Goal: Information Seeking & Learning: Learn about a topic

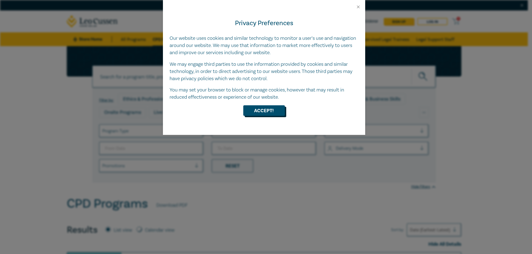
click at [269, 113] on button "Accept!" at bounding box center [264, 111] width 42 height 11
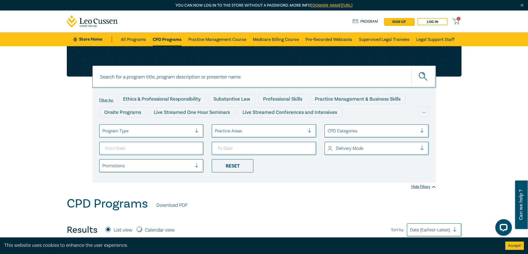
click at [212, 78] on input at bounding box center [263, 77] width 343 height 22
click at [411, 68] on button "submit" at bounding box center [423, 76] width 24 height 17
type input "wills"
click at [411, 68] on button "submit" at bounding box center [423, 76] width 24 height 17
click at [430, 77] on button "submit" at bounding box center [423, 76] width 24 height 17
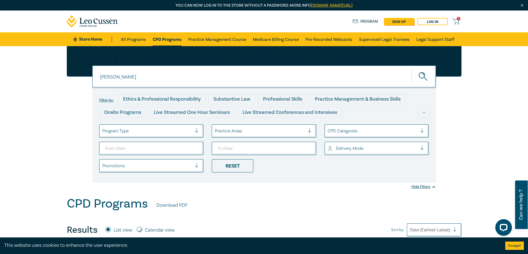
click at [421, 79] on icon "submit" at bounding box center [423, 77] width 10 height 10
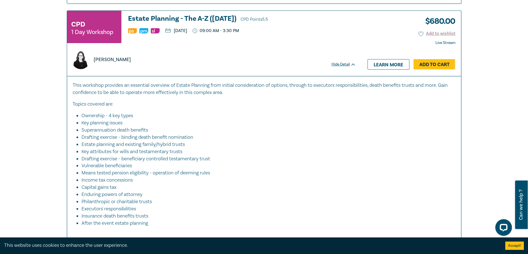
scroll to position [1052, 0]
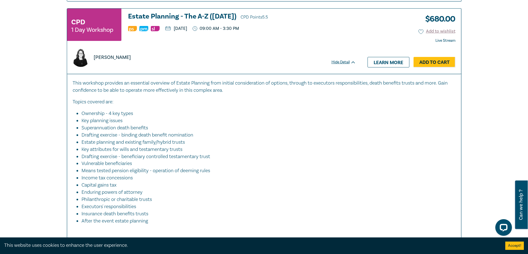
click at [223, 15] on h3 "Estate Planning - The A-Z (Nov 2025) CPD Points 5.5" at bounding box center [242, 17] width 228 height 8
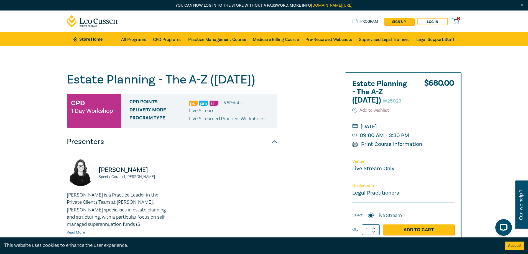
drag, startPoint x: 110, startPoint y: 80, endPoint x: 296, endPoint y: 84, distance: 186.7
click at [296, 84] on div "Estate Planning - The A-Z (Nov 2025) W25023 CPD 1 Day Workshop CPD Points 5.5 P…" at bounding box center [196, 211] width 267 height 277
click at [276, 86] on h1 "Estate Planning - The A-Z (Nov 2025) W25023" at bounding box center [172, 80] width 210 height 14
drag, startPoint x: 279, startPoint y: 81, endPoint x: 62, endPoint y: 69, distance: 216.9
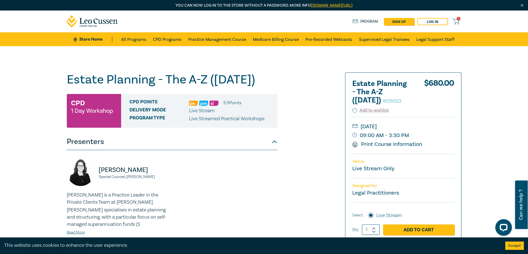
click at [62, 69] on div "Estate Planning - The A-Z (Nov 2025) W25023 CPD 1 Day Workshop CPD Points 5.5 P…" at bounding box center [264, 211] width 528 height 330
copy h1 "Estate Planning - The A-Z (Nov 2025)"
drag, startPoint x: 437, startPoint y: 124, endPoint x: 429, endPoint y: 132, distance: 11.4
click at [429, 132] on div "Thursday, 20 November 2025 09:00 AM - 3:30 PM Print Course Information" at bounding box center [403, 135] width 102 height 37
copy small "Thursday, 20 November 2025"
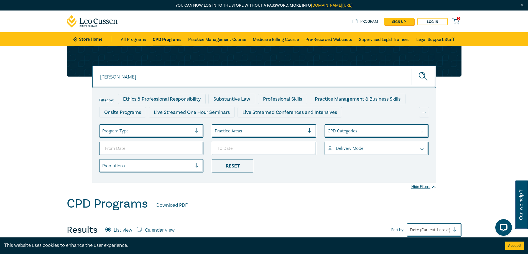
click at [144, 80] on div "wills" at bounding box center [263, 77] width 343 height 22
click at [411, 68] on button "submit" at bounding box center [423, 76] width 24 height 17
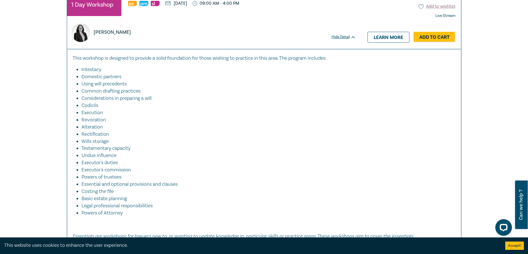
scroll to position [609, 0]
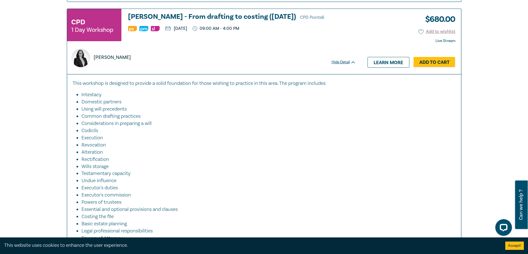
click at [256, 15] on h3 "Wills - From drafting to costing (October 2025) CPD Points 6" at bounding box center [242, 17] width 228 height 8
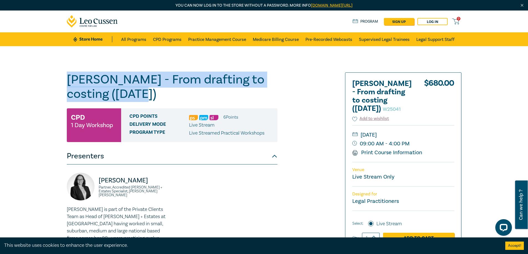
drag, startPoint x: 146, startPoint y: 94, endPoint x: 64, endPoint y: 83, distance: 83.0
click at [64, 83] on div "Wills - From drafting to costing (October 2025) W25041 CPD 1 Day Workshop CPD P…" at bounding box center [196, 211] width 267 height 277
copy h1 "Wills - From drafting to costing (October 2025)"
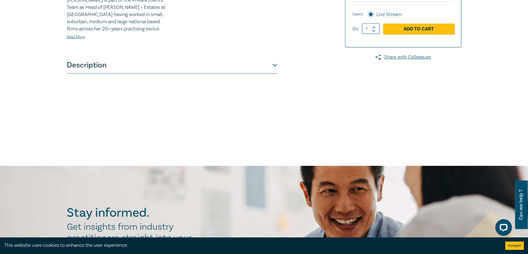
scroll to position [138, 0]
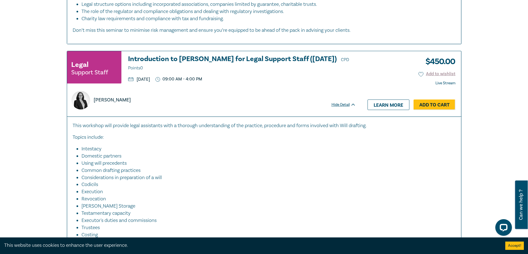
scroll to position [3370, 0]
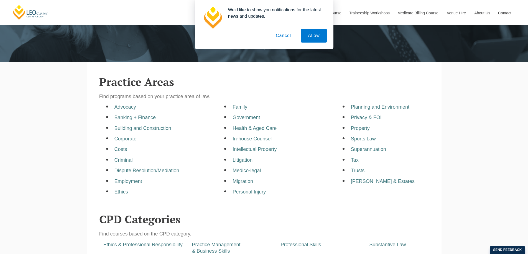
scroll to position [166, 0]
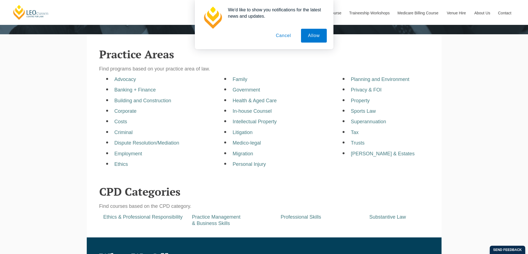
click at [289, 34] on button "Cancel" at bounding box center [283, 36] width 29 height 14
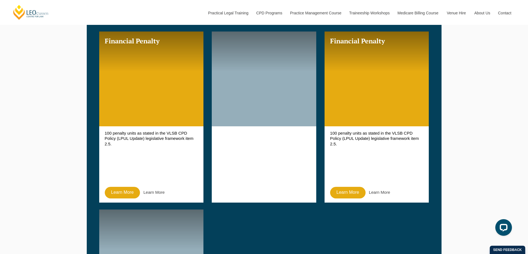
scroll to position [323, 0]
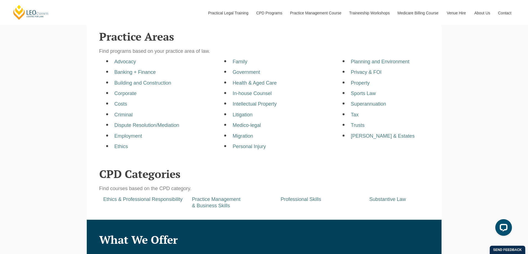
scroll to position [194, 0]
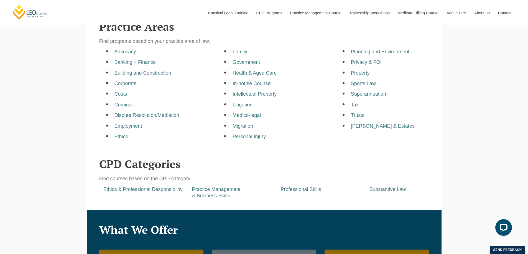
click at [368, 127] on a=pages/cpd-programs&taxons=pages/cpd-programs/practice-area/wills-and-estates"] "[PERSON_NAME] & Estates" at bounding box center [383, 127] width 64 height 6
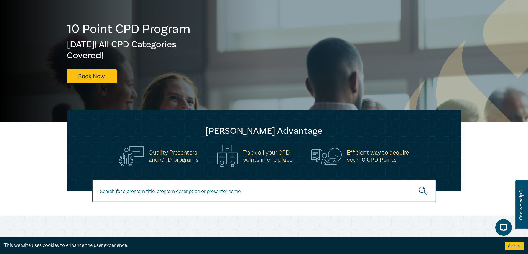
scroll to position [55, 0]
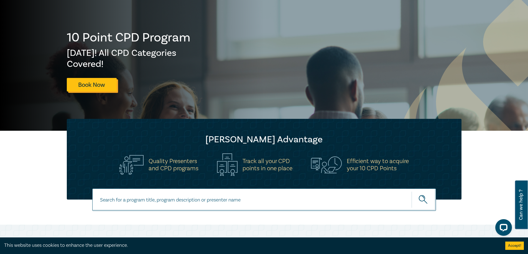
click at [107, 82] on link "Book Now" at bounding box center [92, 85] width 50 height 14
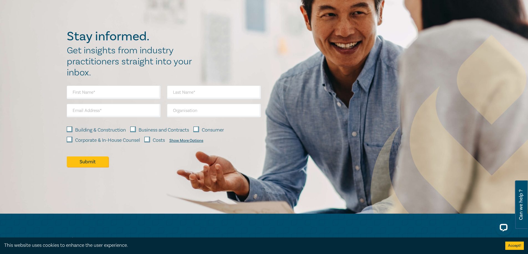
scroll to position [692, 0]
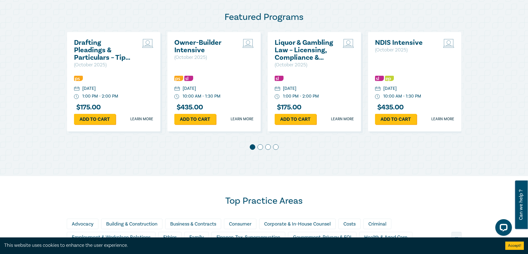
scroll to position [305, 0]
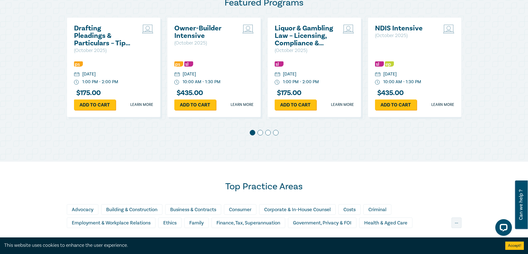
click at [259, 133] on span at bounding box center [260, 133] width 6 height 6
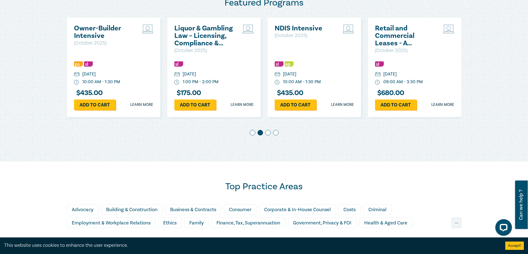
click at [265, 133] on span at bounding box center [268, 133] width 6 height 6
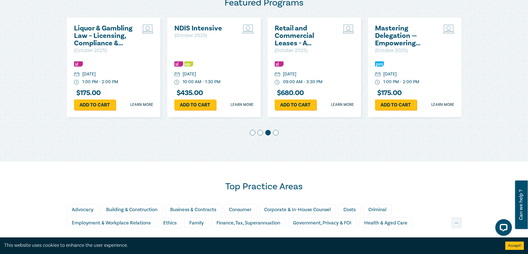
click at [276, 132] on span at bounding box center [276, 133] width 6 height 6
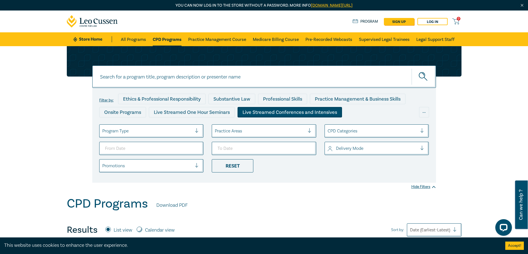
click at [320, 115] on div "Live Streamed Conferences and Intensives" at bounding box center [289, 112] width 104 height 11
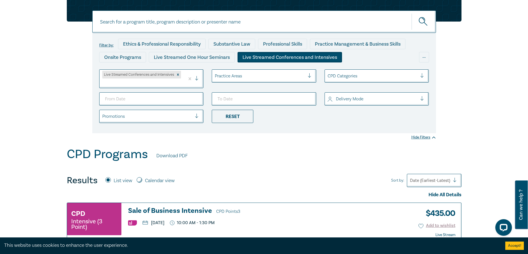
scroll to position [55, 0]
click at [173, 155] on link "Download PDF" at bounding box center [171, 155] width 31 height 7
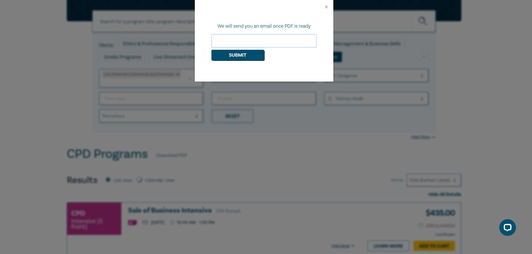
click at [282, 38] on input "email" at bounding box center [263, 40] width 105 height 13
type input "kas"
click at [323, 6] on div at bounding box center [264, 7] width 138 height 14
click at [327, 5] on button "Close" at bounding box center [326, 6] width 5 height 5
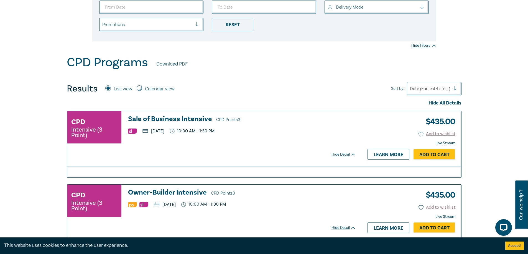
scroll to position [0, 0]
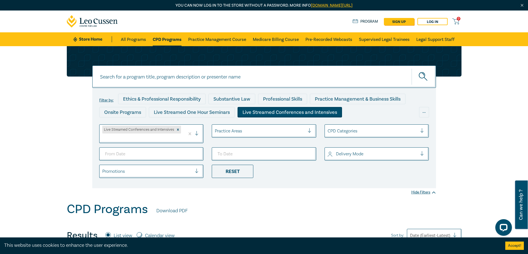
click at [155, 76] on input at bounding box center [263, 77] width 343 height 22
click at [103, 99] on label "Filter by:" at bounding box center [106, 100] width 14 height 4
click at [424, 109] on div "..." at bounding box center [424, 112] width 10 height 11
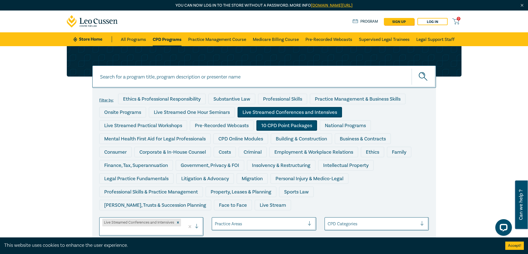
click at [304, 124] on div "10 CPD Point Packages" at bounding box center [286, 125] width 61 height 11
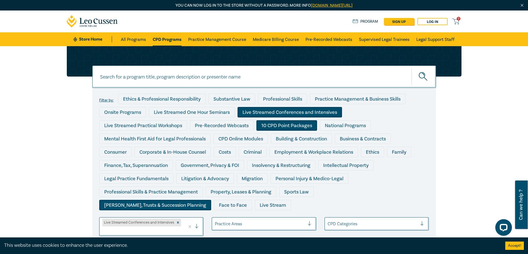
click at [211, 200] on div "[PERSON_NAME], Trusts & Succession Planning" at bounding box center [155, 205] width 112 height 11
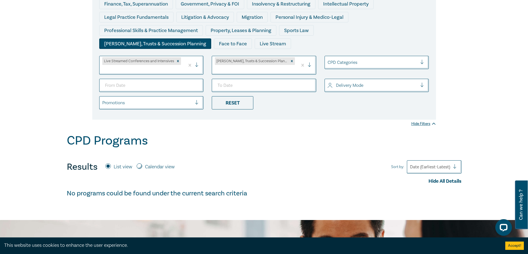
scroll to position [83, 0]
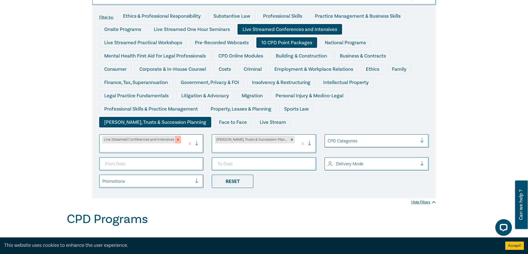
click at [177, 137] on div "Remove Live Streamed Conferences and Intensives" at bounding box center [178, 140] width 6 height 8
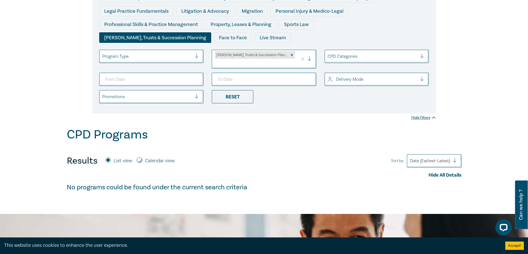
scroll to position [138, 0]
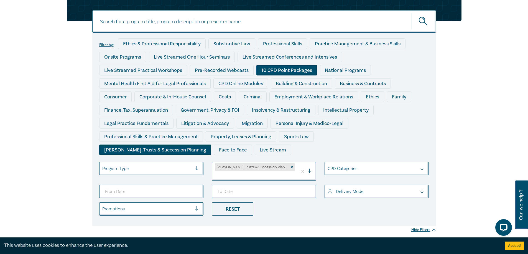
click at [286, 70] on div "10 CPD Point Packages" at bounding box center [286, 70] width 61 height 11
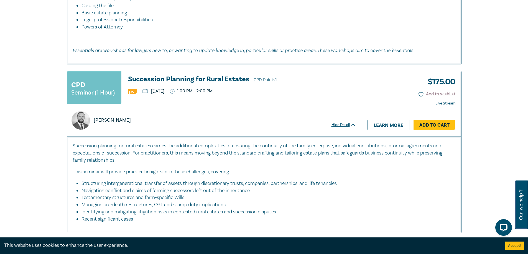
scroll to position [942, 0]
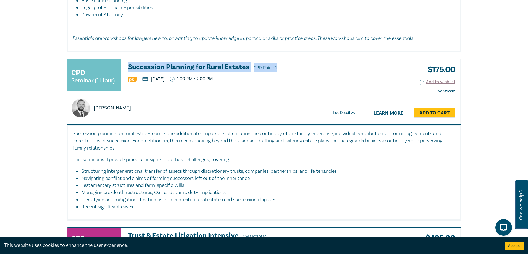
drag, startPoint x: 122, startPoint y: 60, endPoint x: 289, endPoint y: 61, distance: 167.3
click at [289, 63] on div "CPD Seminar (1 Hour) Succession Planning for Rural Estates CPD Points 1 Thursda…" at bounding box center [211, 77] width 289 height 29
copy h3 "Succession Planning for Rural Estates CPD Points 1"
click at [323, 82] on div "CPD Seminar (1 Hour) Succession Planning for Rural Estates CPD Points 1 Thursda…" at bounding box center [211, 77] width 289 height 29
click at [192, 63] on h3 "Succession Planning for Rural Estates CPD Points 1" at bounding box center [242, 67] width 228 height 8
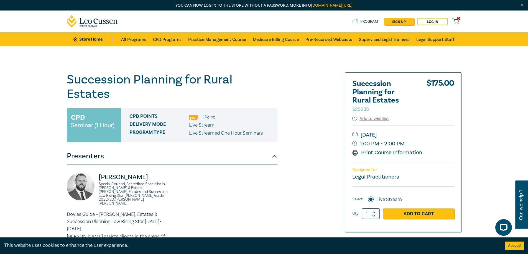
drag, startPoint x: 427, startPoint y: 134, endPoint x: 390, endPoint y: 136, distance: 37.2
click at [390, 136] on small "Thursday, 16 October 2025" at bounding box center [403, 135] width 102 height 9
click at [389, 136] on small "Thursday, 16 October 2025" at bounding box center [403, 135] width 102 height 9
drag, startPoint x: 385, startPoint y: 134, endPoint x: 428, endPoint y: 138, distance: 42.8
click at [428, 138] on small "Thursday, 16 October 2025" at bounding box center [403, 135] width 102 height 9
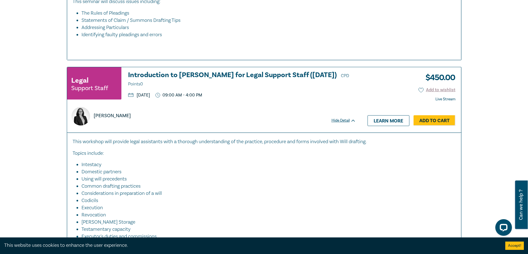
scroll to position [3109, 0]
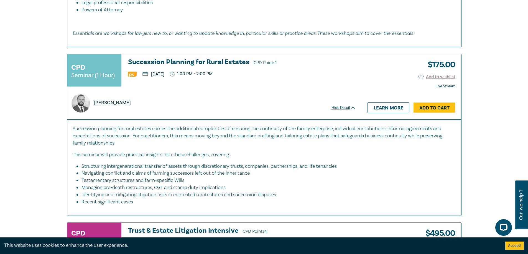
scroll to position [865, 0]
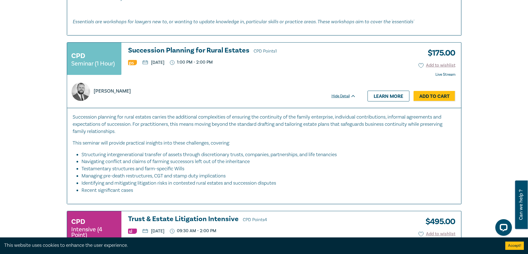
drag, startPoint x: 201, startPoint y: 56, endPoint x: 171, endPoint y: 56, distance: 30.5
click at [164, 60] on p "Thursday, 16 October 2025" at bounding box center [153, 62] width 22 height 4
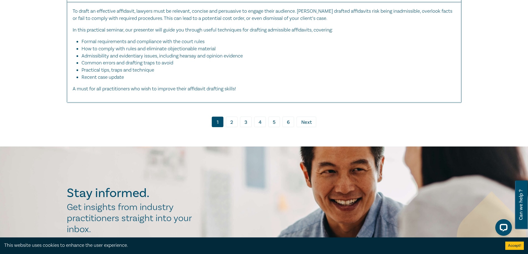
scroll to position [2832, 0]
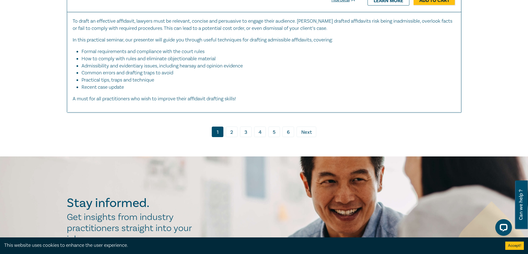
click at [231, 127] on link "2" at bounding box center [232, 132] width 12 height 11
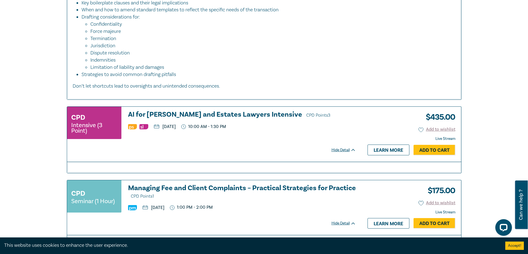
scroll to position [360, 0]
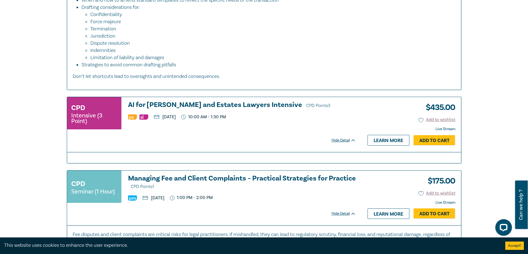
click at [181, 101] on h3 "AI for Wills and Estates Lawyers Intensive CPD Points 3" at bounding box center [242, 105] width 228 height 8
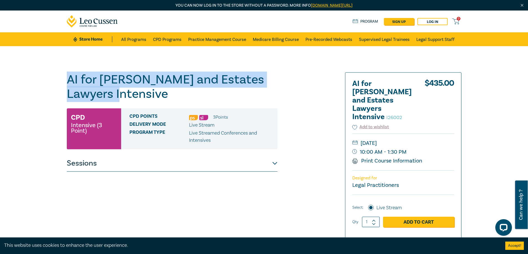
drag, startPoint x: 137, startPoint y: 97, endPoint x: 65, endPoint y: 82, distance: 73.6
click at [65, 82] on div "AI for Wills and Estates Lawyers Intensive I26002 CPD Intensive (3 Point) CPD P…" at bounding box center [196, 211] width 267 height 277
copy h1 "AI for [PERSON_NAME] and Estates Lawyers Intensive"
drag, startPoint x: 390, startPoint y: 132, endPoint x: 380, endPoint y: 132, distance: 10.0
click at [380, 139] on small "[DATE]" at bounding box center [403, 143] width 102 height 9
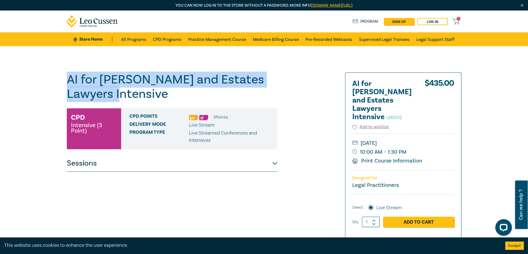
click at [366, 139] on small "[DATE]" at bounding box center [403, 143] width 102 height 9
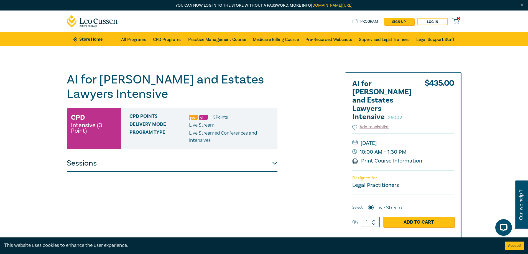
drag, startPoint x: 361, startPoint y: 134, endPoint x: 417, endPoint y: 136, distance: 56.5
click at [417, 139] on small "[DATE]" at bounding box center [403, 143] width 102 height 9
copy small "[DATE]"
click at [274, 163] on button "Sessions" at bounding box center [172, 163] width 210 height 17
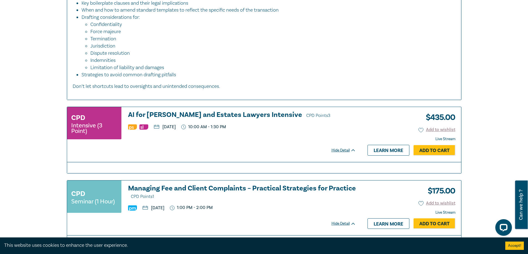
scroll to position [3048, 0]
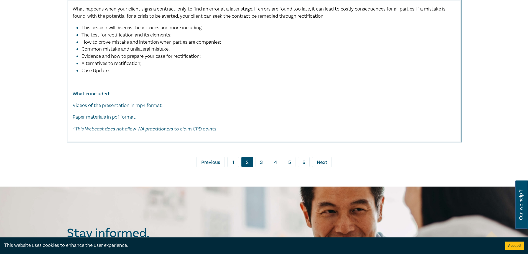
scroll to position [2744, 0]
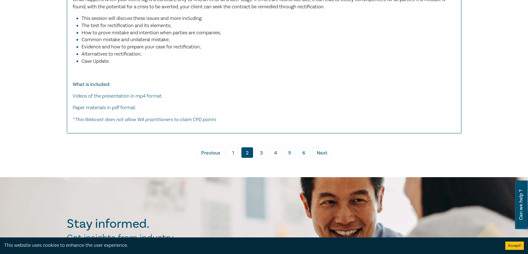
click at [261, 156] on link "3" at bounding box center [261, 153] width 12 height 11
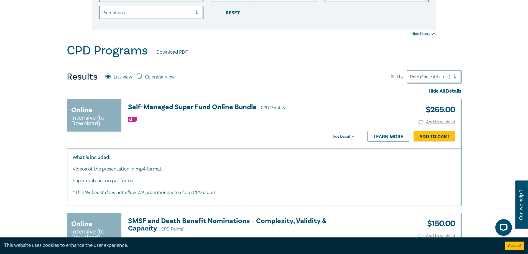
scroll to position [166, 0]
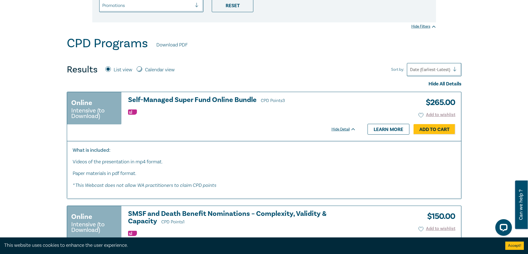
click at [341, 127] on div "Hide Detail" at bounding box center [346, 130] width 30 height 6
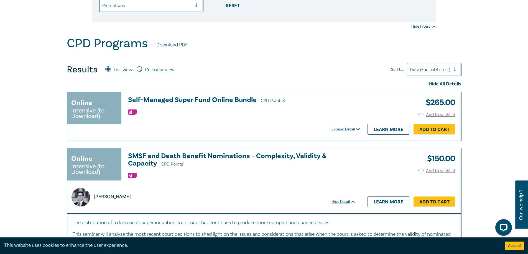
click at [341, 127] on div "Expand Detail" at bounding box center [346, 130] width 30 height 6
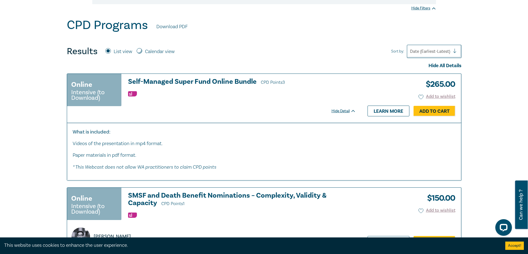
scroll to position [277, 0]
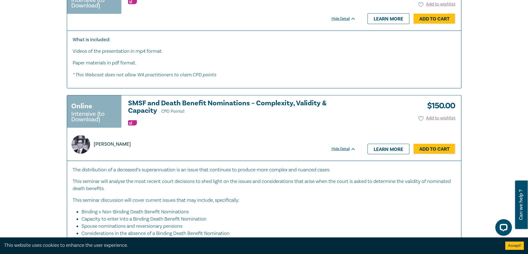
click at [334, 146] on div "Hide Detail" at bounding box center [346, 149] width 30 height 6
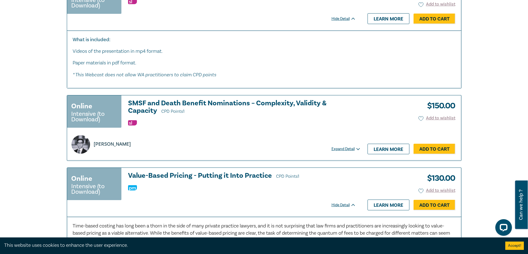
click at [334, 146] on div "Expand Detail" at bounding box center [346, 149] width 30 height 6
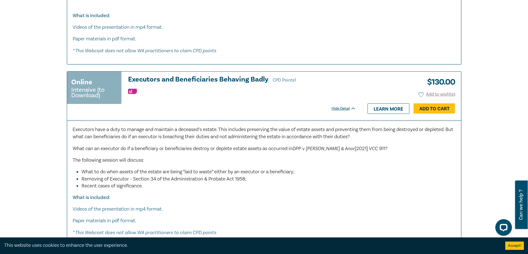
scroll to position [2049, 0]
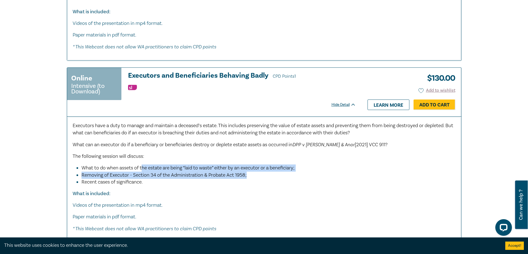
drag, startPoint x: 143, startPoint y: 161, endPoint x: 304, endPoint y: 170, distance: 161.7
click at [304, 170] on ul "What to do when assets of the estate are being “laid to waste” either by an exe…" at bounding box center [264, 176] width 383 height 22
drag, startPoint x: 151, startPoint y: 176, endPoint x: 80, endPoint y: 172, distance: 71.0
click at [80, 172] on ul "What to do when assets of the estate are being “laid to waste” either by an exe…" at bounding box center [264, 176] width 383 height 22
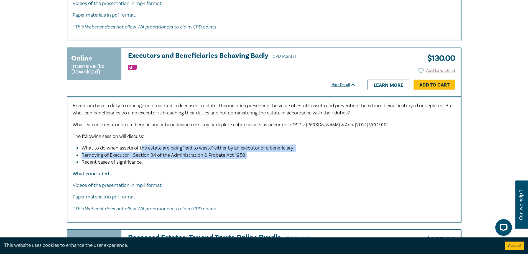
scroll to position [2188, 0]
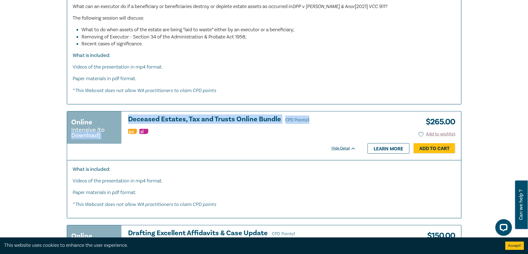
drag, startPoint x: 104, startPoint y: 112, endPoint x: 320, endPoint y: 117, distance: 216.1
click at [320, 117] on div "Online Intensive (to Download) Deceased Estates, Tax and Trusts Online Bundle C…" at bounding box center [211, 130] width 289 height 29
copy div "Download) Deceased Estates, Tax and Trusts Online Bundle CPD Points 3"
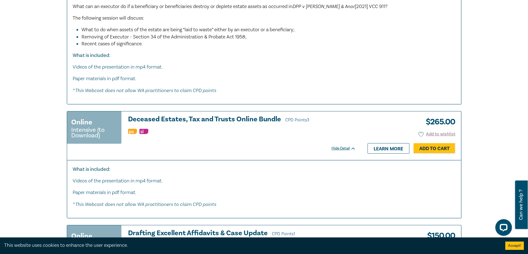
click at [169, 138] on div "Online Intensive (to Download) Deceased Estates, Tax and Trusts Online Bundle C…" at bounding box center [211, 130] width 289 height 29
click at [248, 116] on h3 "Deceased Estates, Tax and Trusts Online Bundle CPD Points 3" at bounding box center [242, 120] width 228 height 8
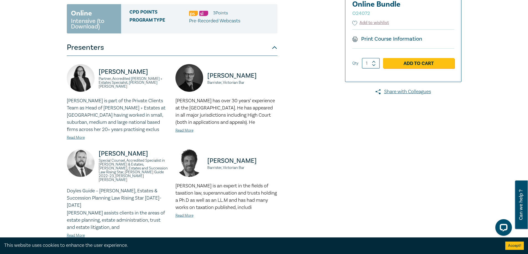
scroll to position [28, 0]
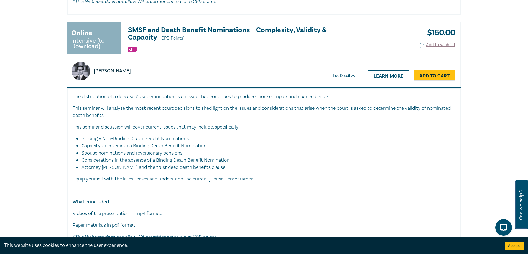
scroll to position [3225, 0]
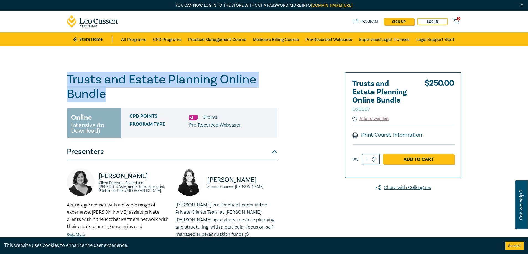
drag, startPoint x: 111, startPoint y: 96, endPoint x: 68, endPoint y: 81, distance: 44.8
click at [68, 81] on h1 "Trusts and Estate Planning Online Bundle O25007" at bounding box center [172, 87] width 210 height 29
copy h1 "Trusts and Estate Planning Online Bundle"
